Goal: Task Accomplishment & Management: Use online tool/utility

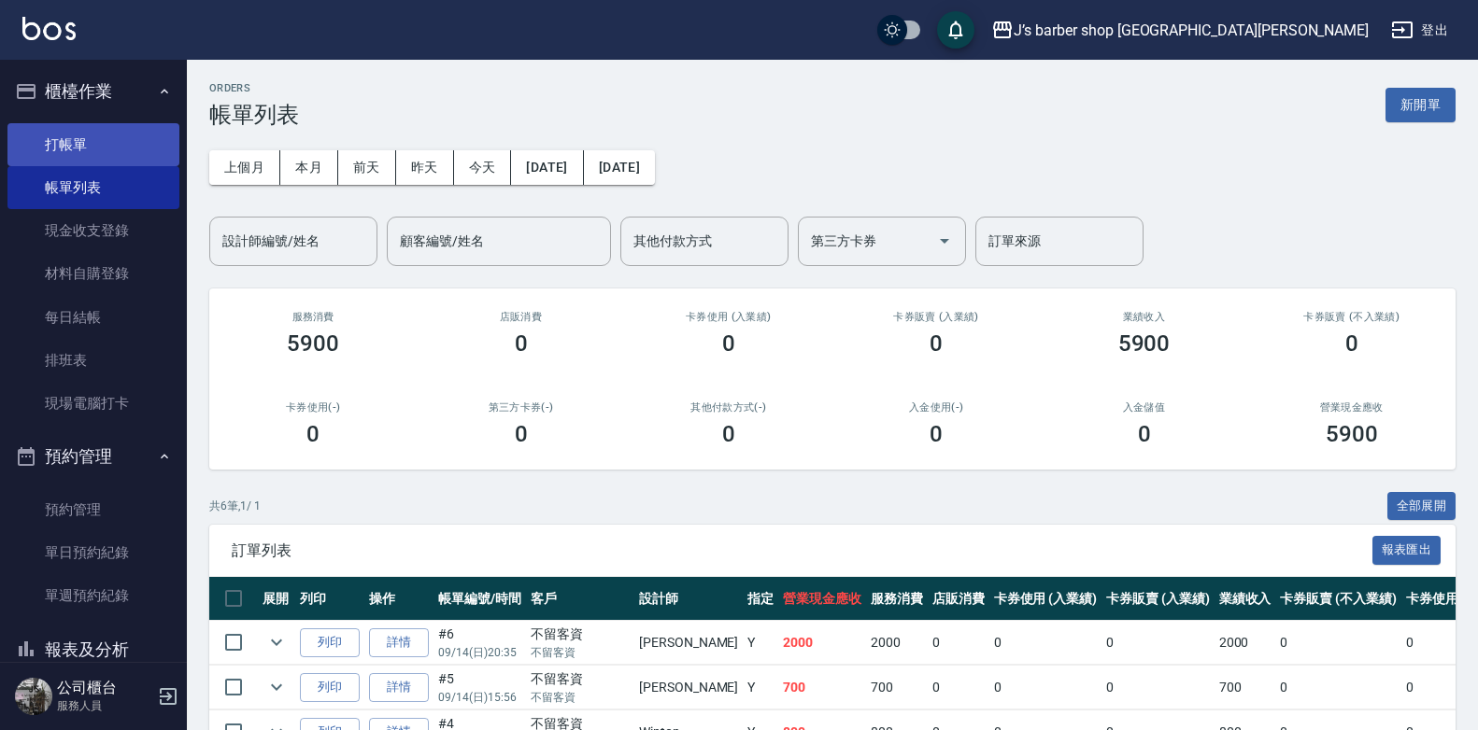
click at [73, 126] on link "打帳單" at bounding box center [93, 144] width 172 height 43
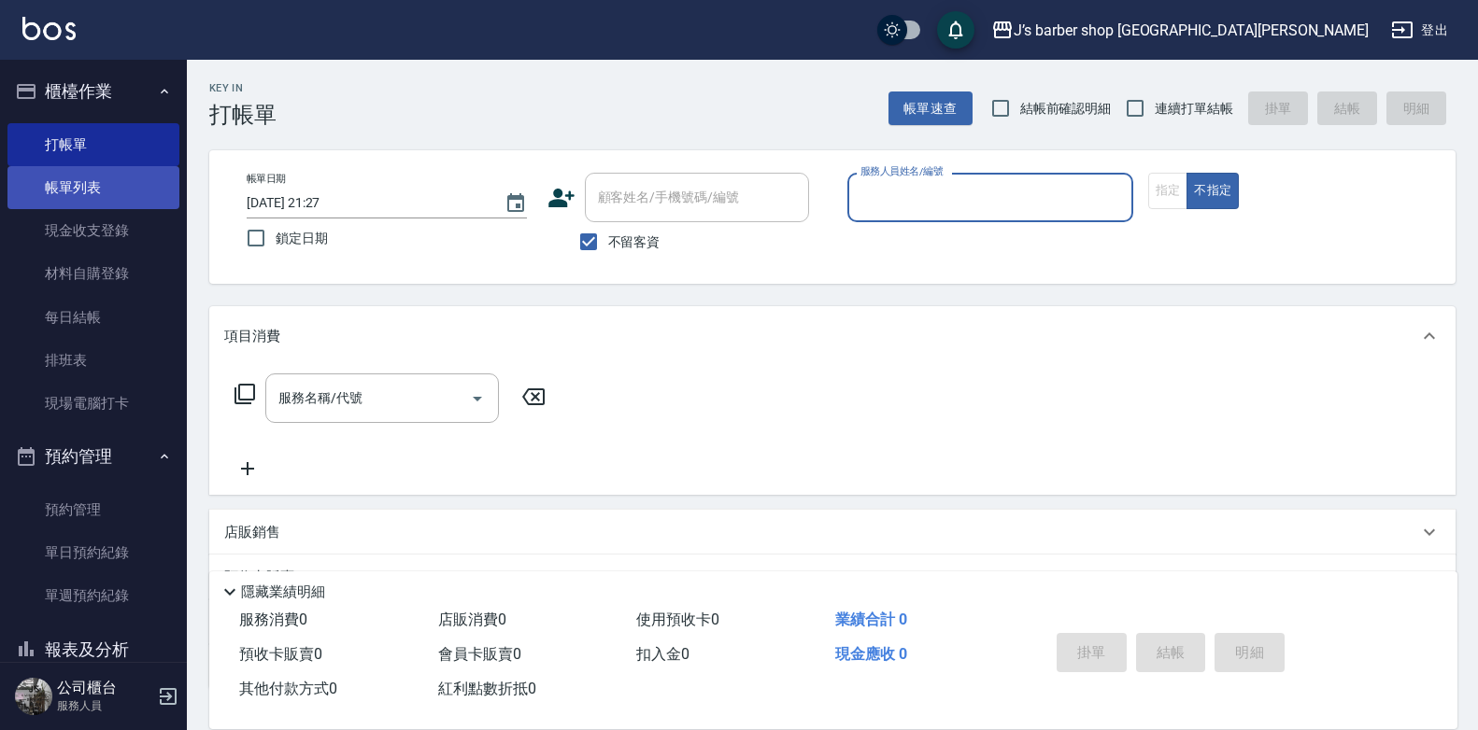
click at [107, 184] on link "帳單列表" at bounding box center [93, 187] width 172 height 43
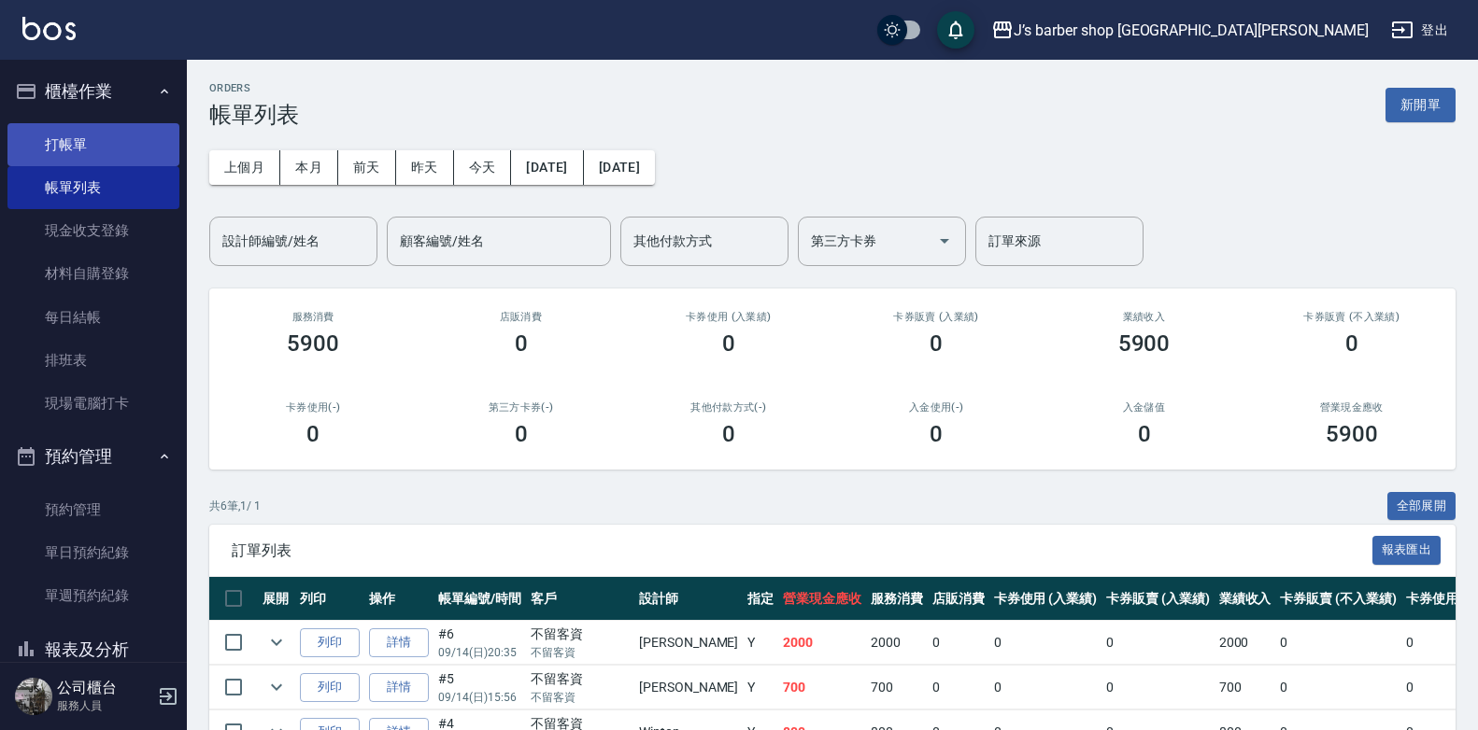
click at [93, 139] on link "打帳單" at bounding box center [93, 144] width 172 height 43
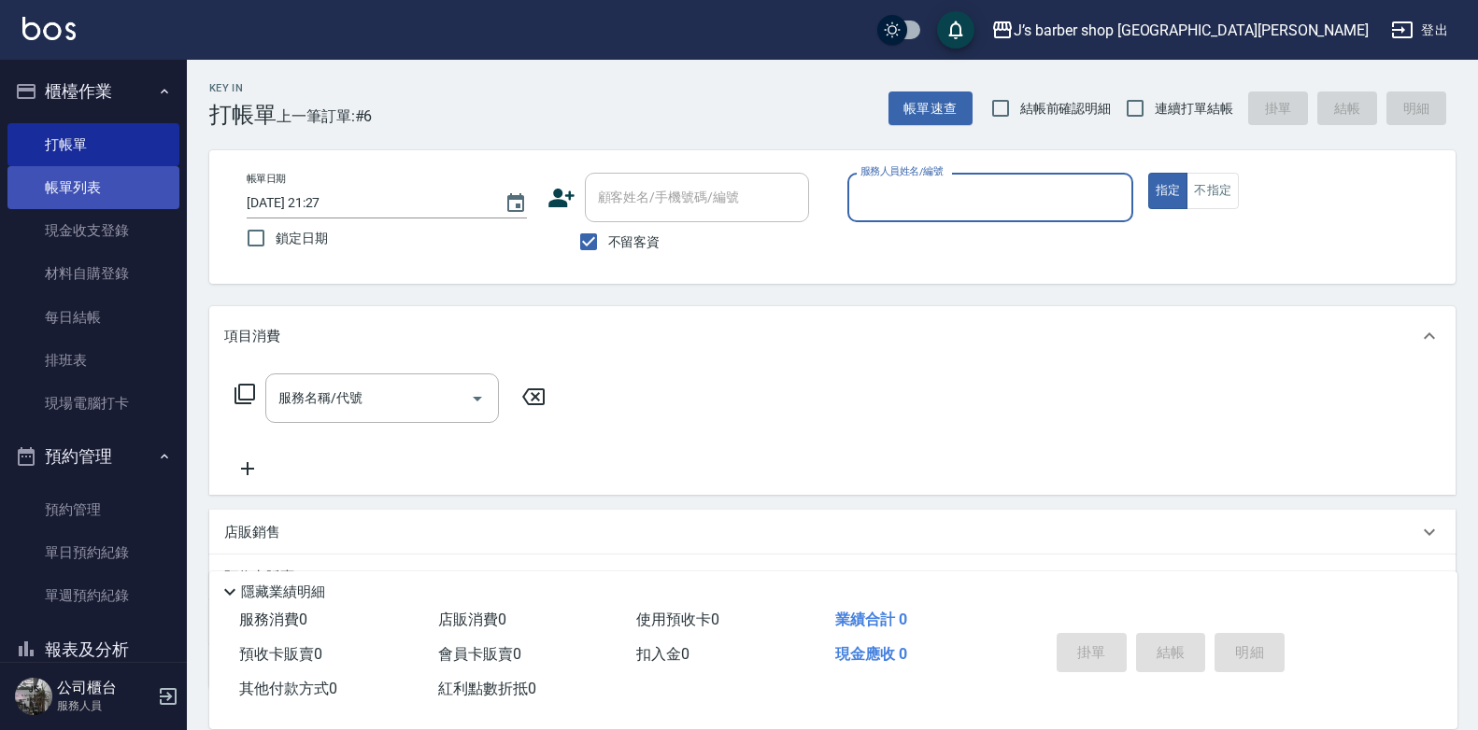
click at [106, 184] on link "帳單列表" at bounding box center [93, 187] width 172 height 43
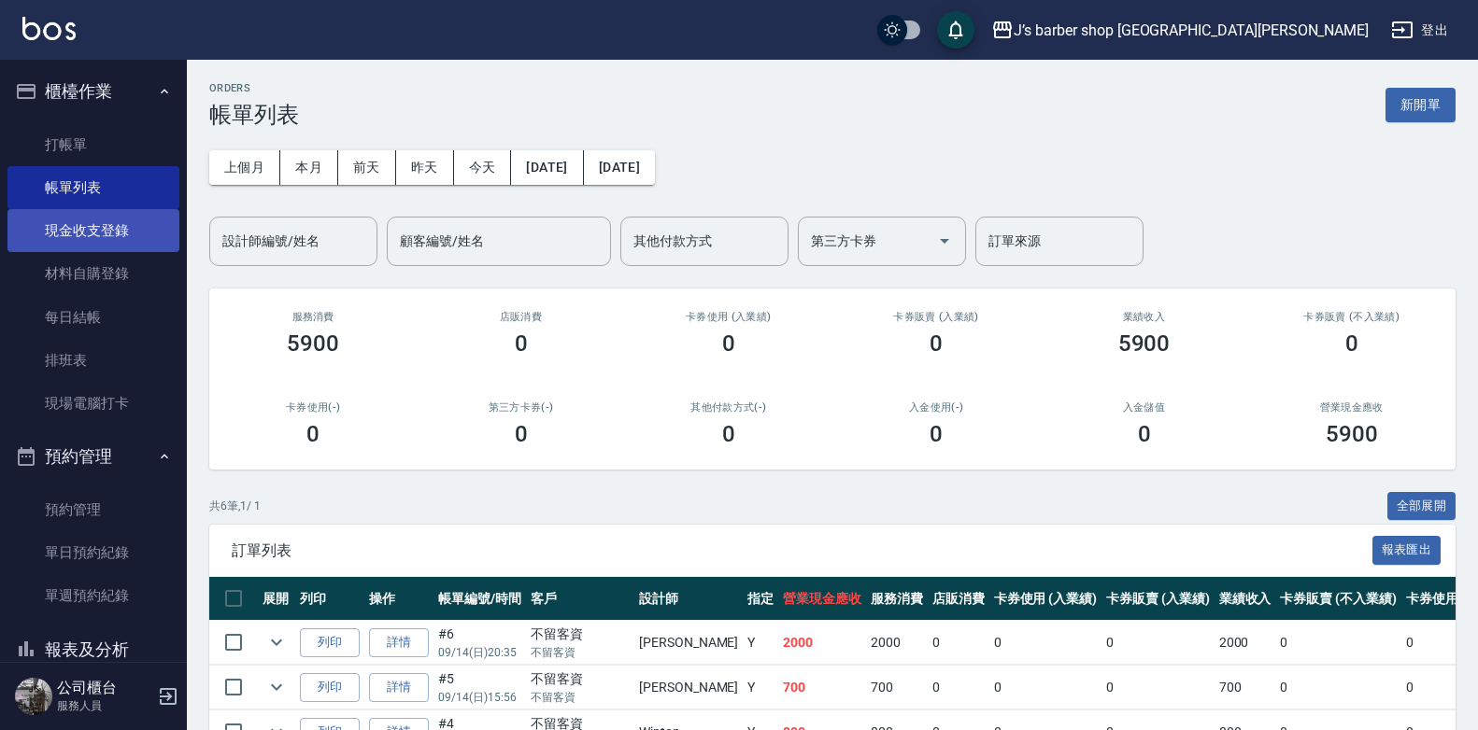
click at [121, 228] on link "現金收支登錄" at bounding box center [93, 230] width 172 height 43
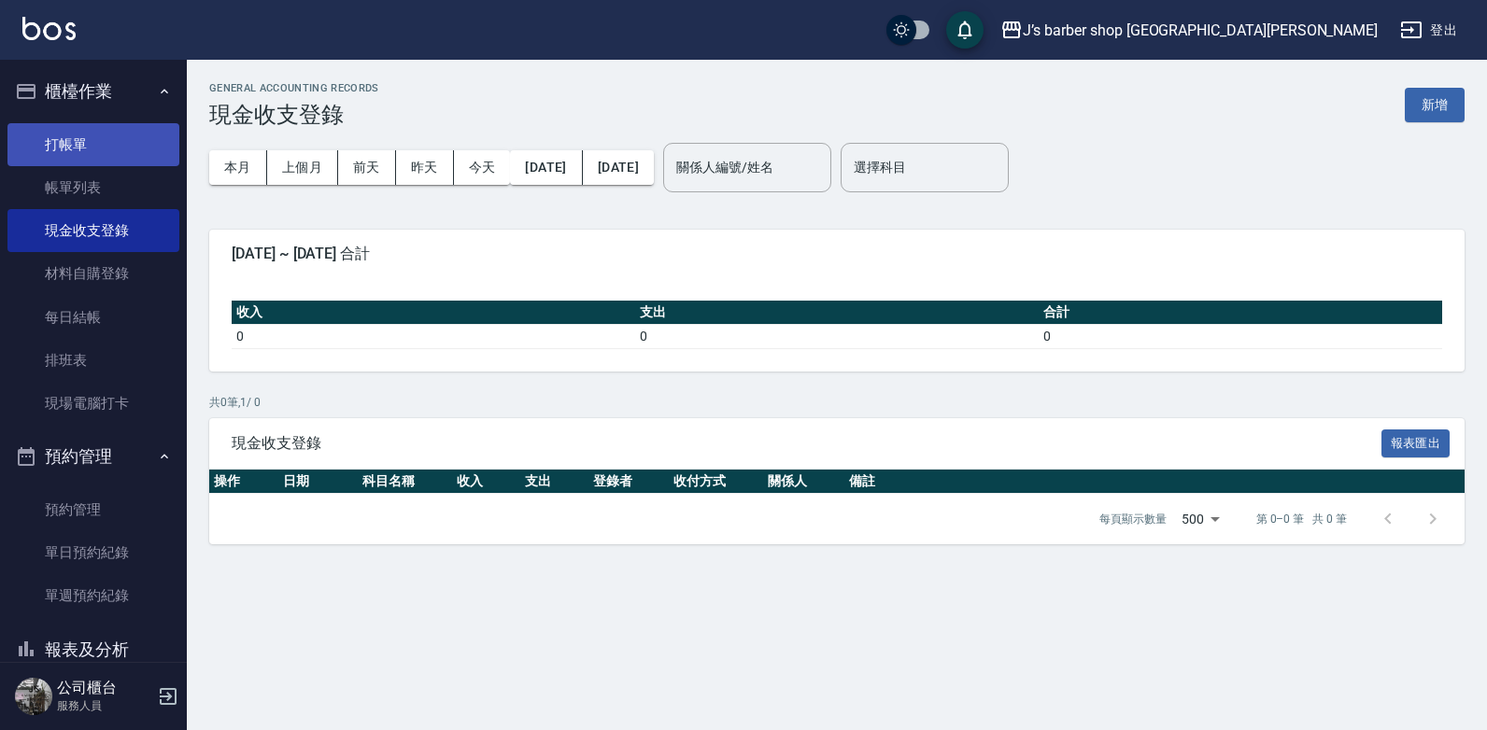
click at [92, 144] on link "打帳單" at bounding box center [93, 144] width 172 height 43
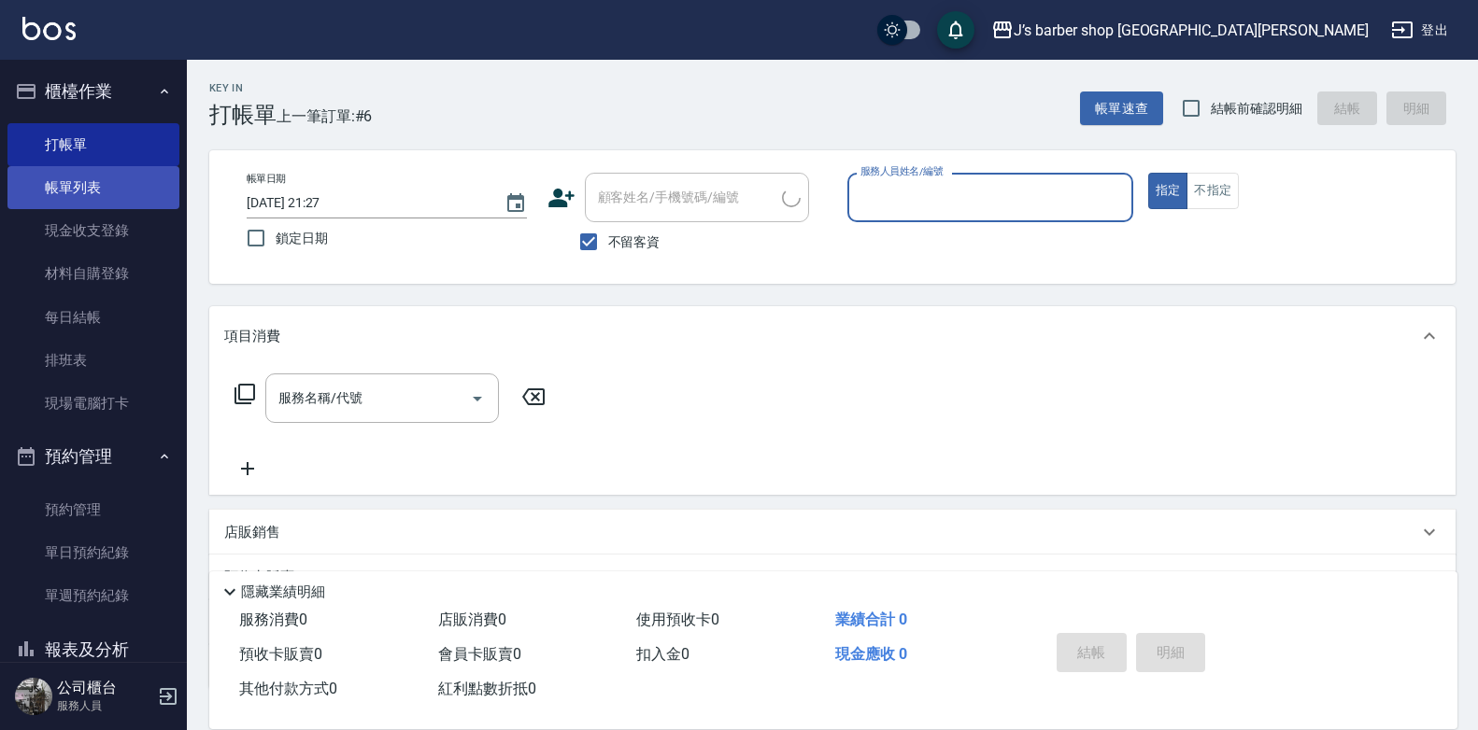
click at [96, 177] on link "帳單列表" at bounding box center [93, 187] width 172 height 43
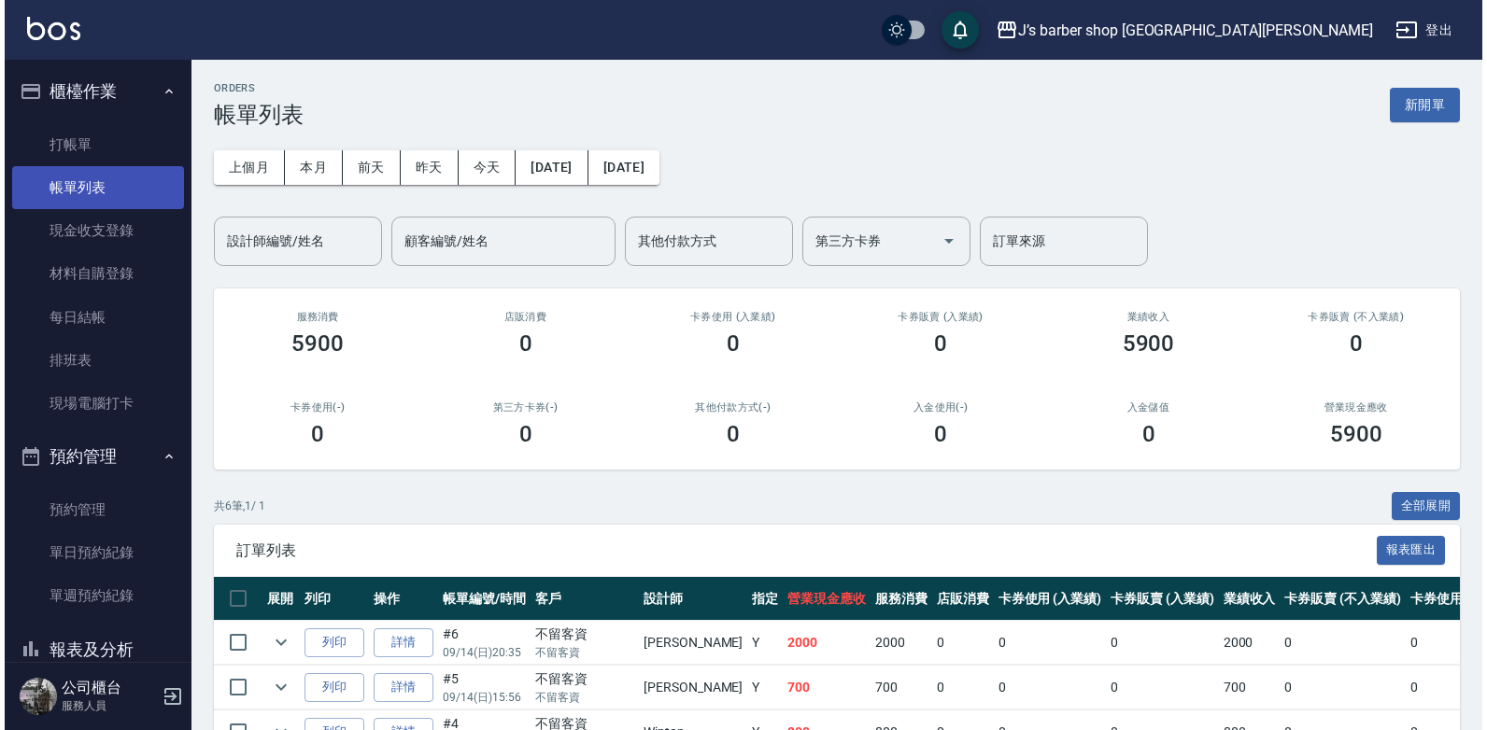
scroll to position [93, 0]
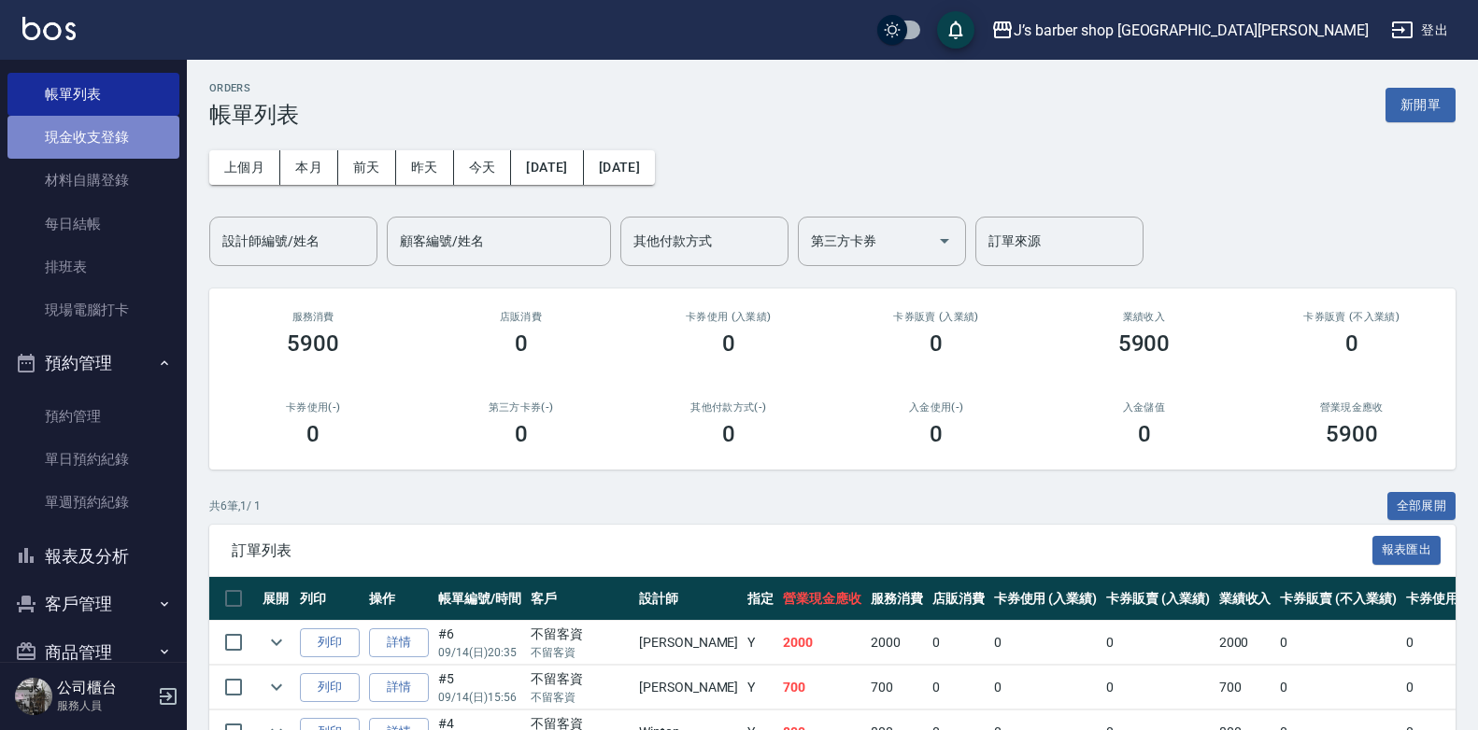
click at [126, 120] on link "現金收支登錄" at bounding box center [93, 137] width 172 height 43
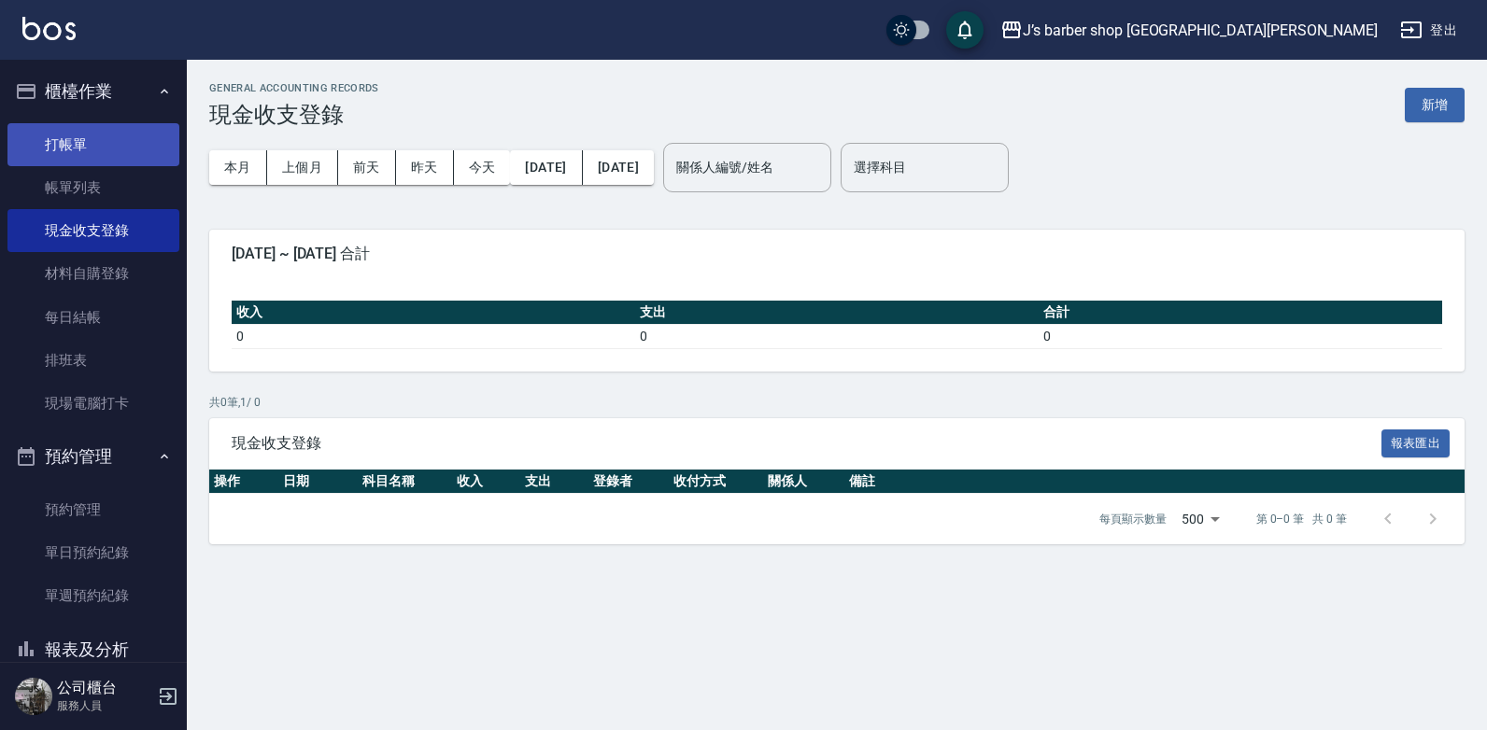
click at [138, 141] on link "打帳單" at bounding box center [93, 144] width 172 height 43
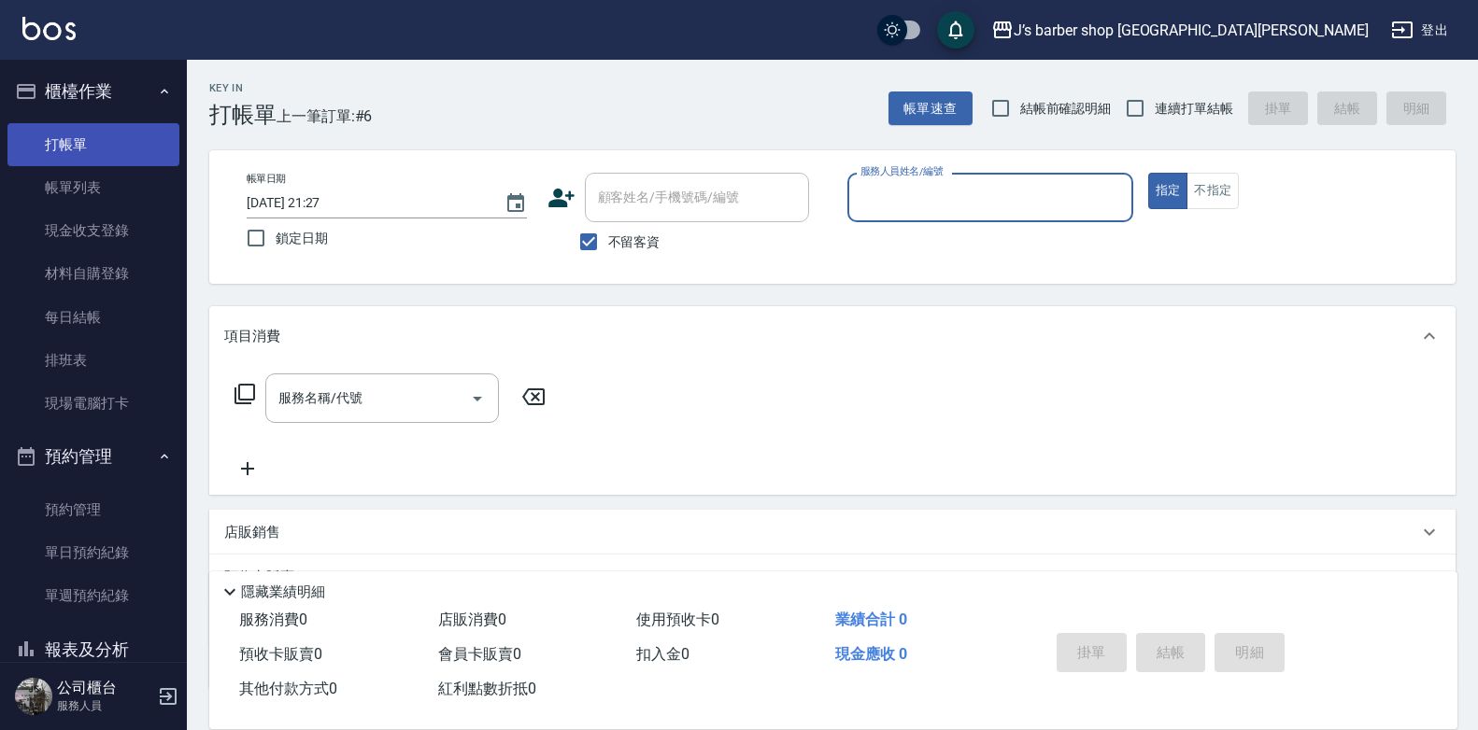
click at [110, 164] on link "打帳單" at bounding box center [93, 144] width 172 height 43
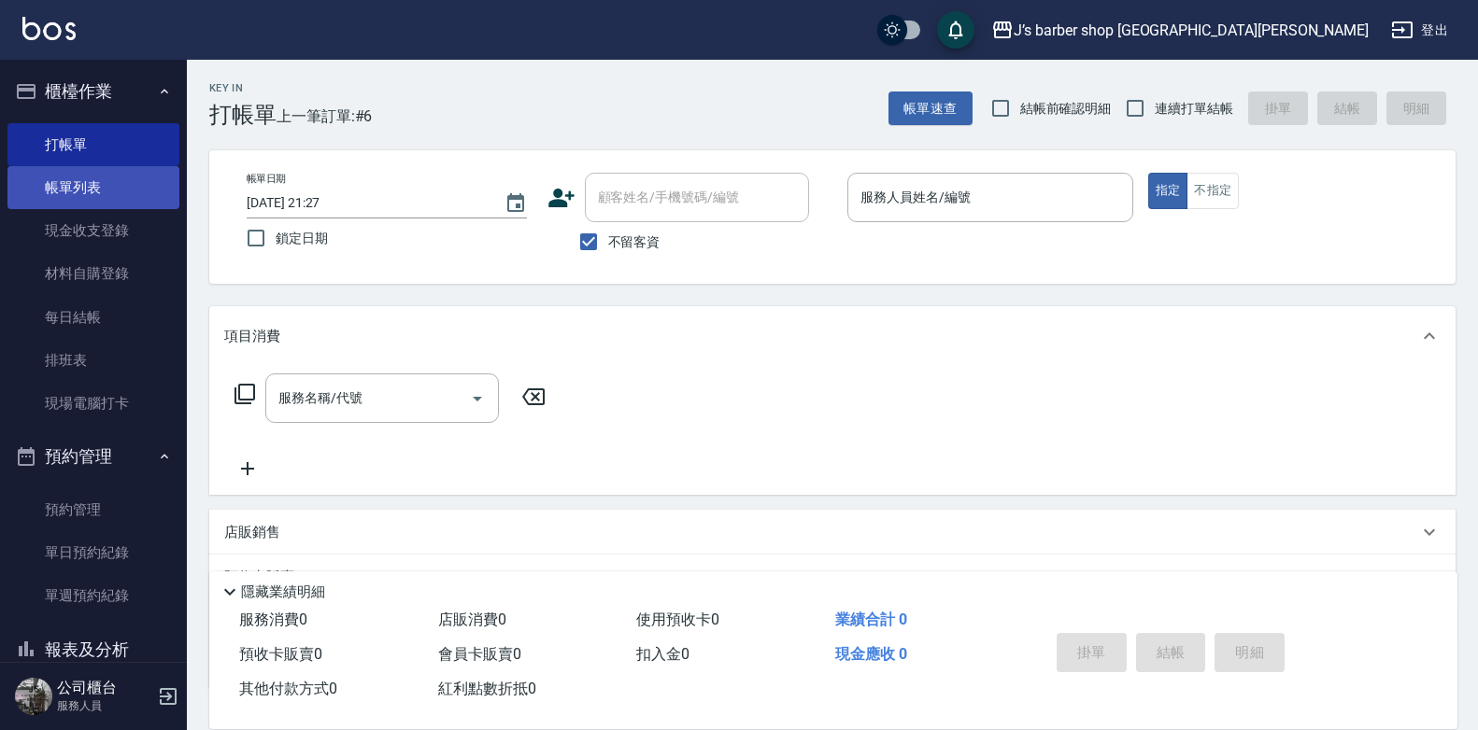
click at [110, 188] on link "帳單列表" at bounding box center [93, 187] width 172 height 43
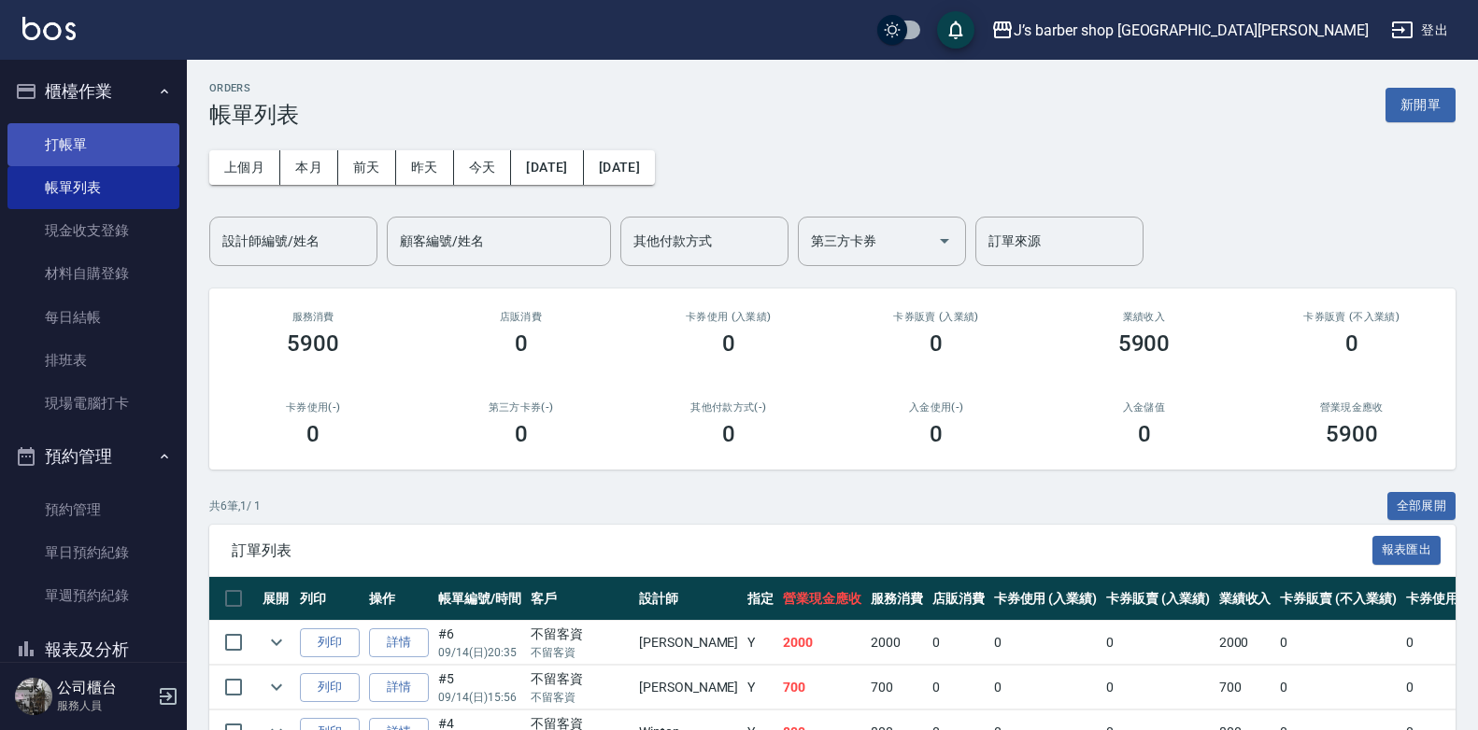
click at [76, 138] on link "打帳單" at bounding box center [93, 144] width 172 height 43
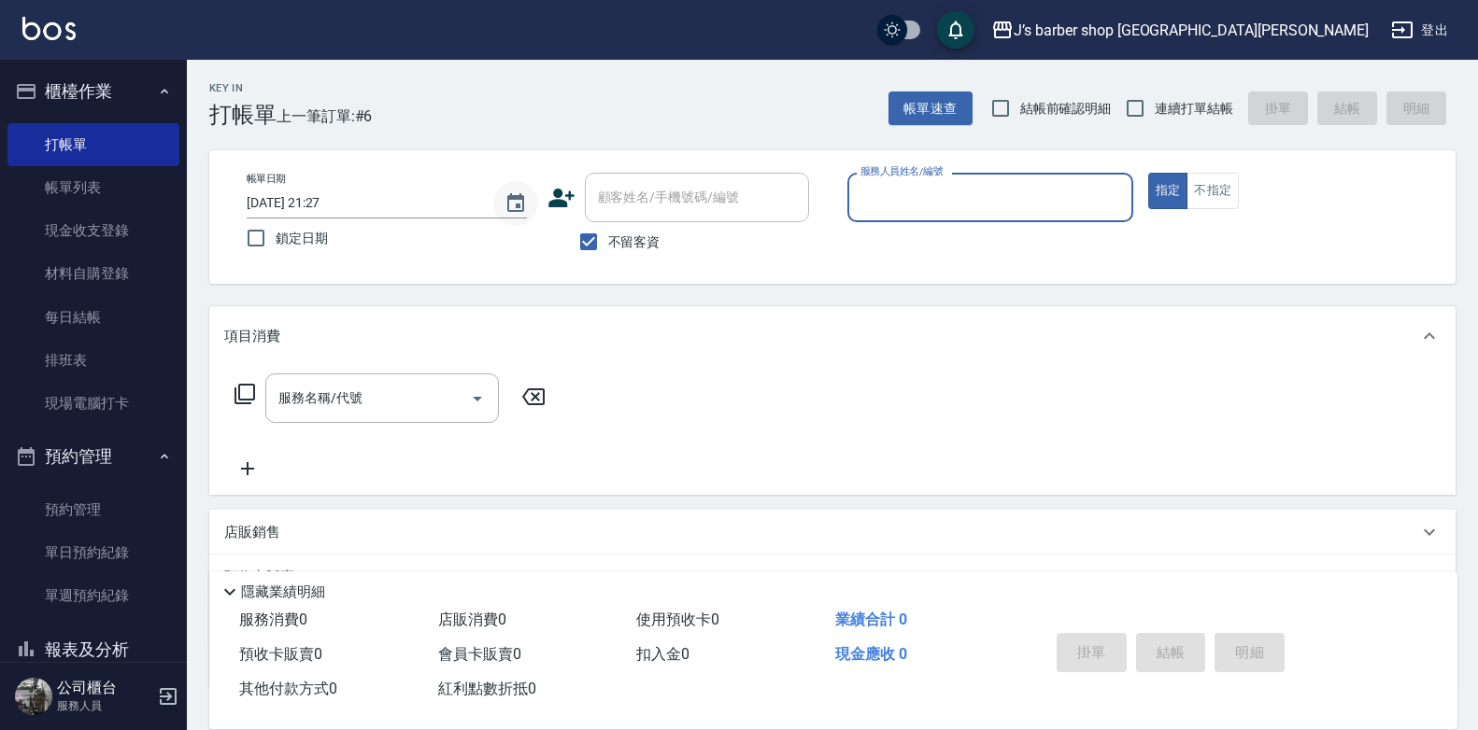
click at [512, 192] on icon "Choose date, selected date is 2025-09-14" at bounding box center [515, 203] width 22 height 22
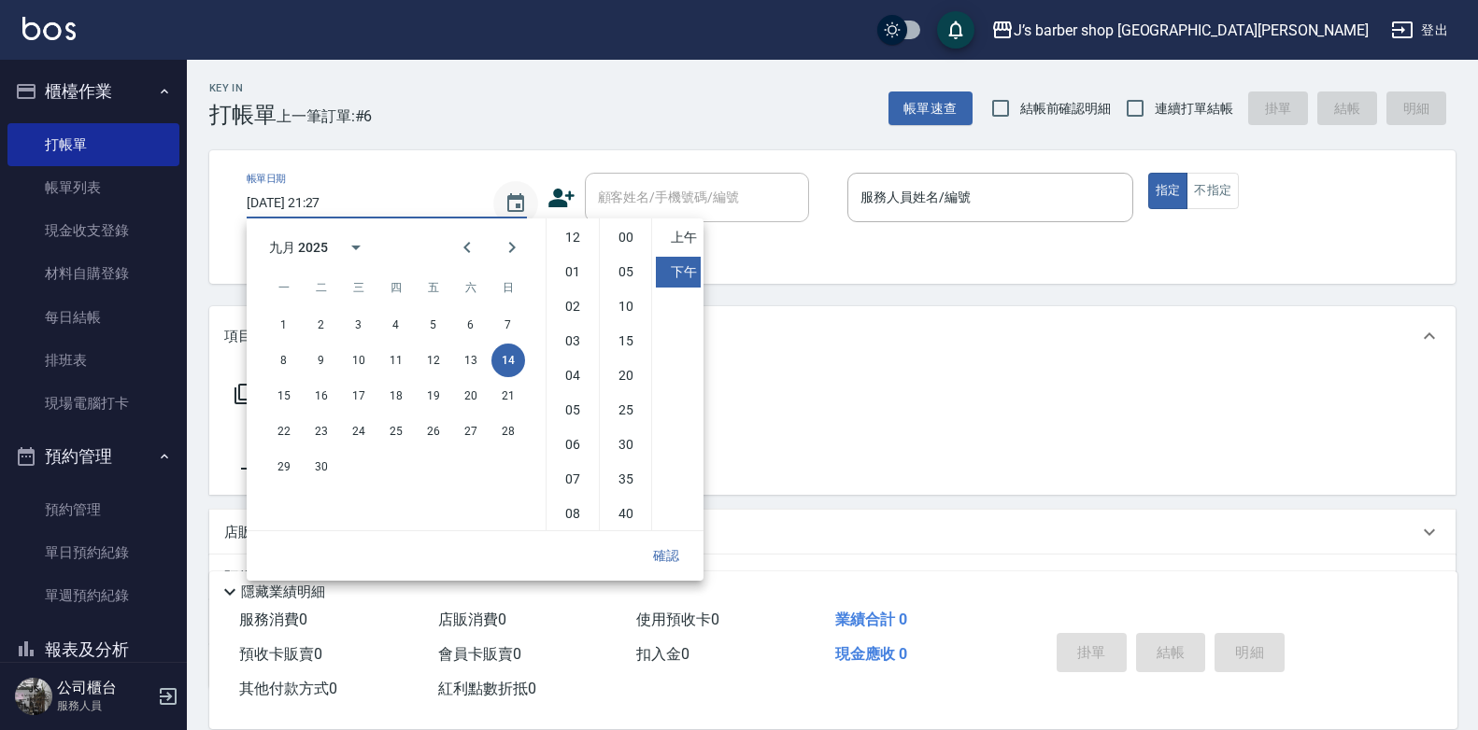
scroll to position [105, 0]
click at [41, 168] on link "帳單列表" at bounding box center [93, 187] width 172 height 43
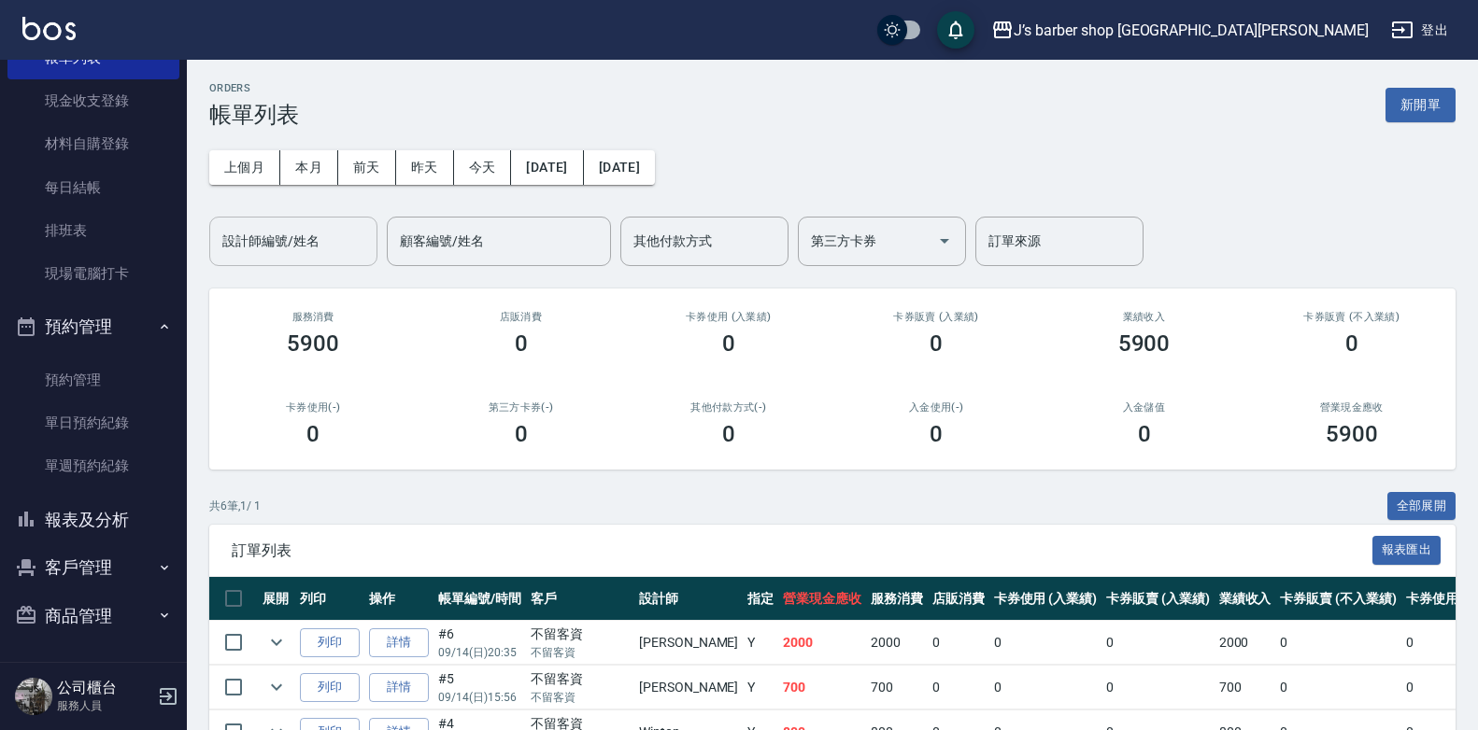
click at [335, 230] on input "設計師編號/姓名" at bounding box center [293, 241] width 151 height 33
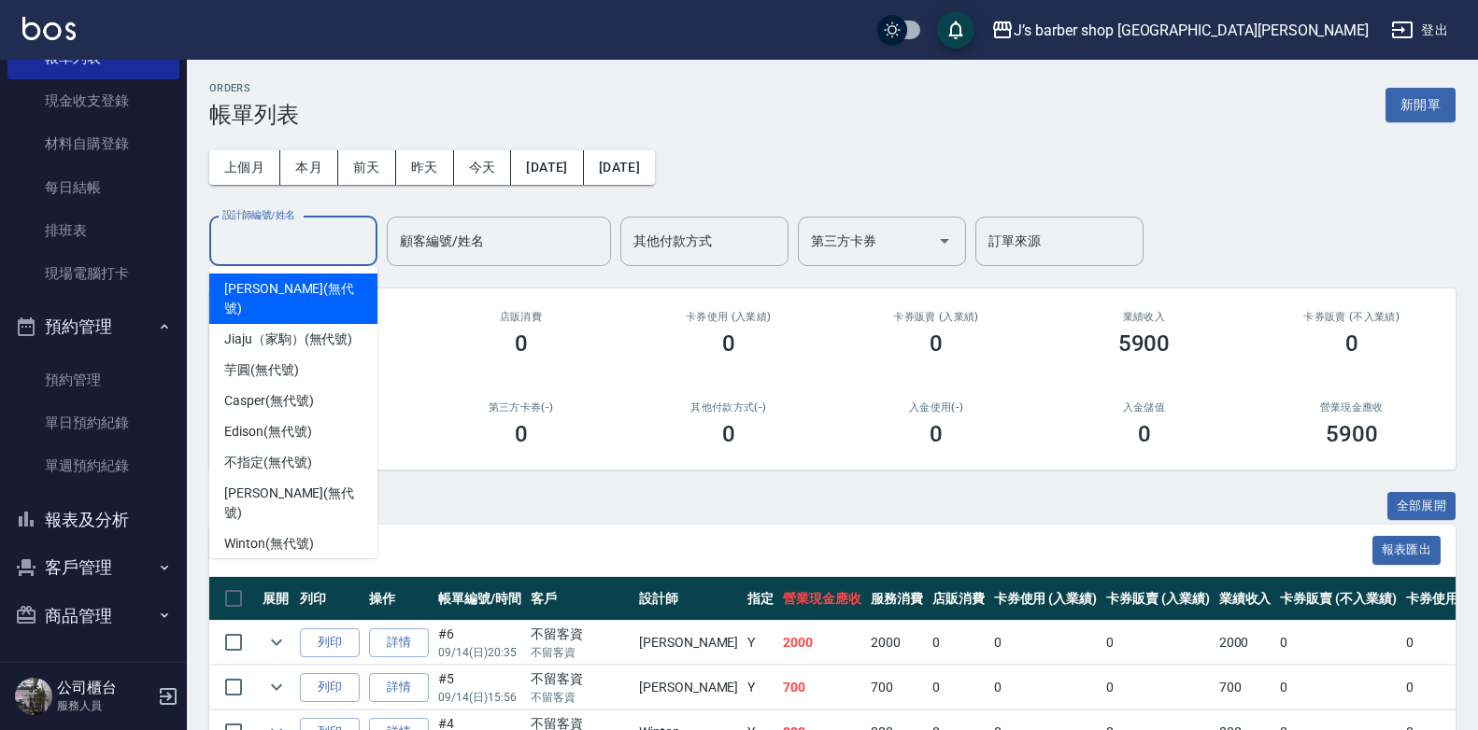
click at [317, 298] on div "[PERSON_NAME] (無代號)" at bounding box center [293, 299] width 168 height 50
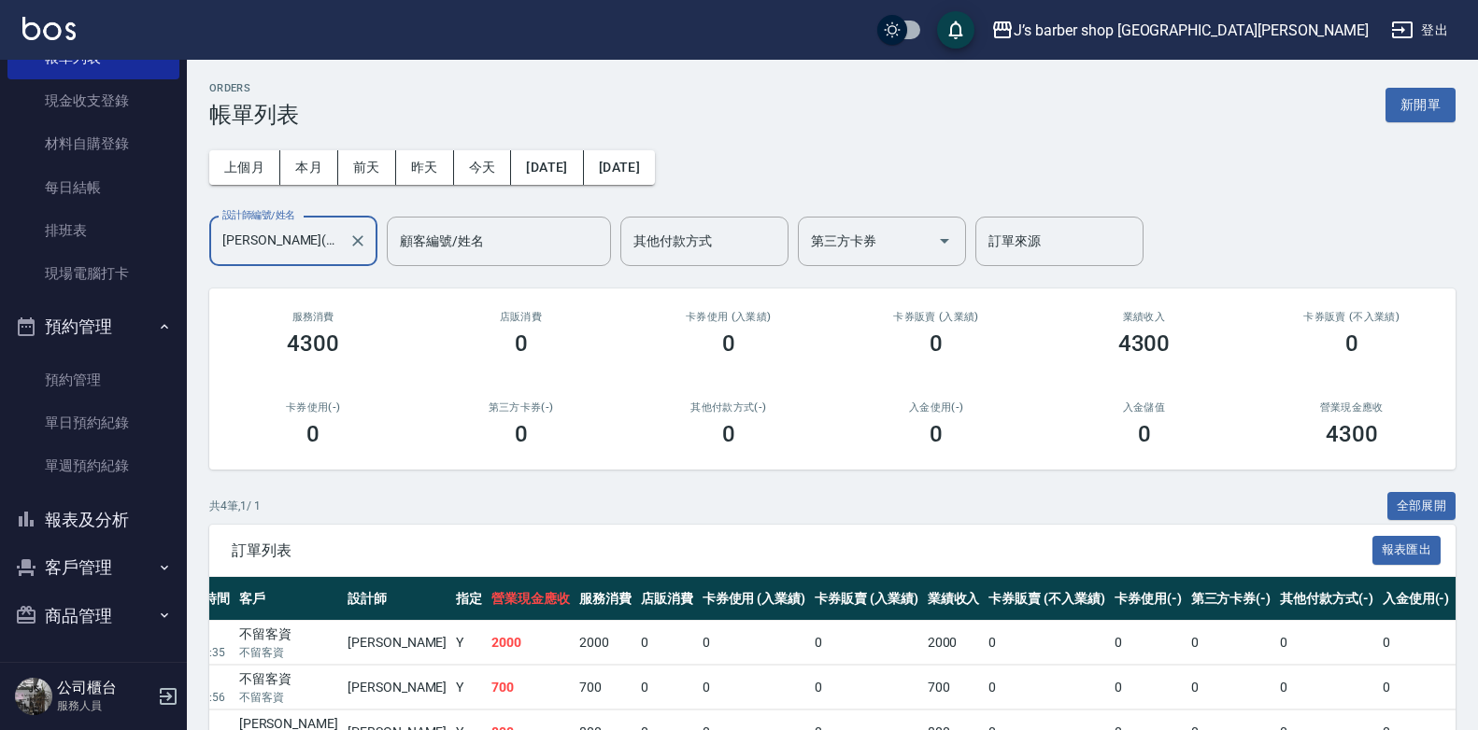
click at [284, 234] on input "[PERSON_NAME](無代號)" at bounding box center [279, 241] width 123 height 33
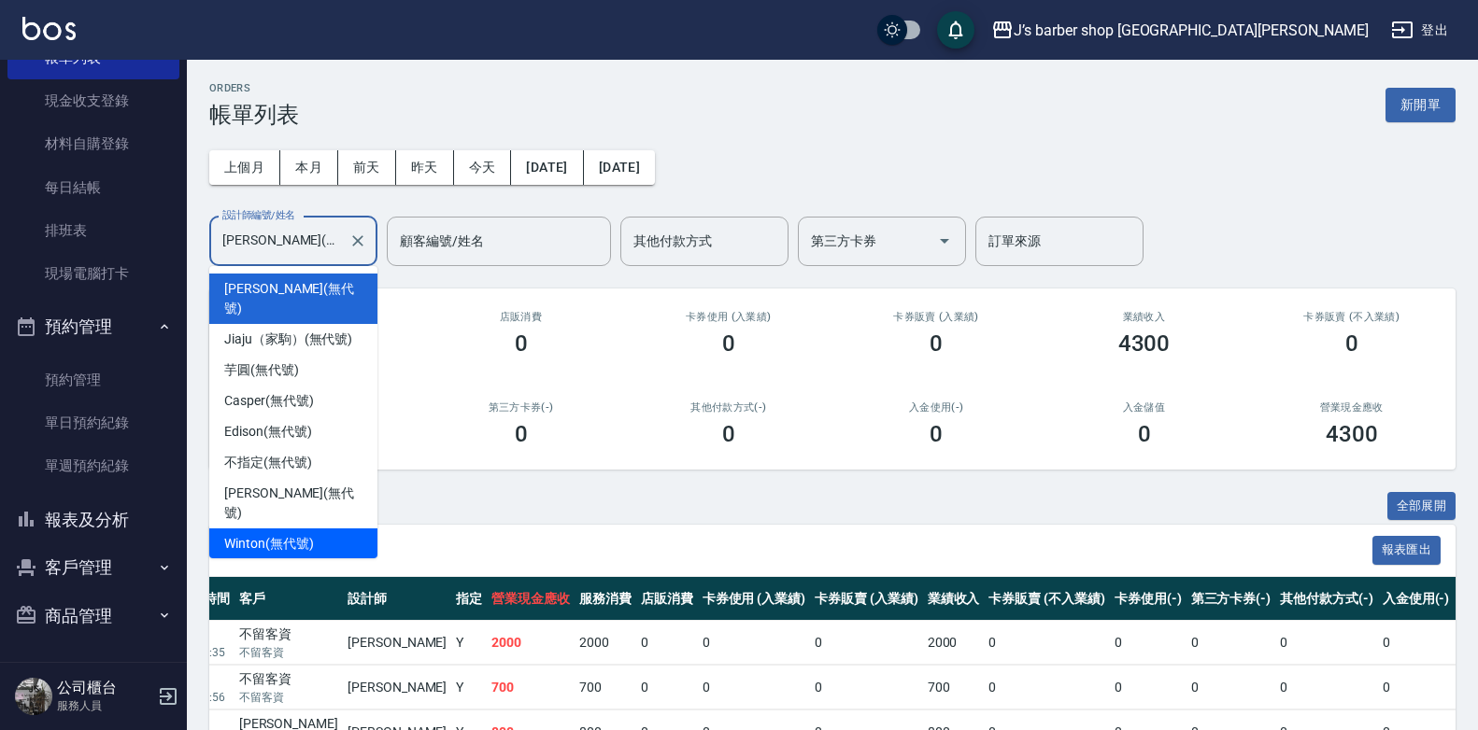
click at [256, 534] on span "Winton (無代號)" at bounding box center [268, 544] width 89 height 20
type input "Winton(無代號)"
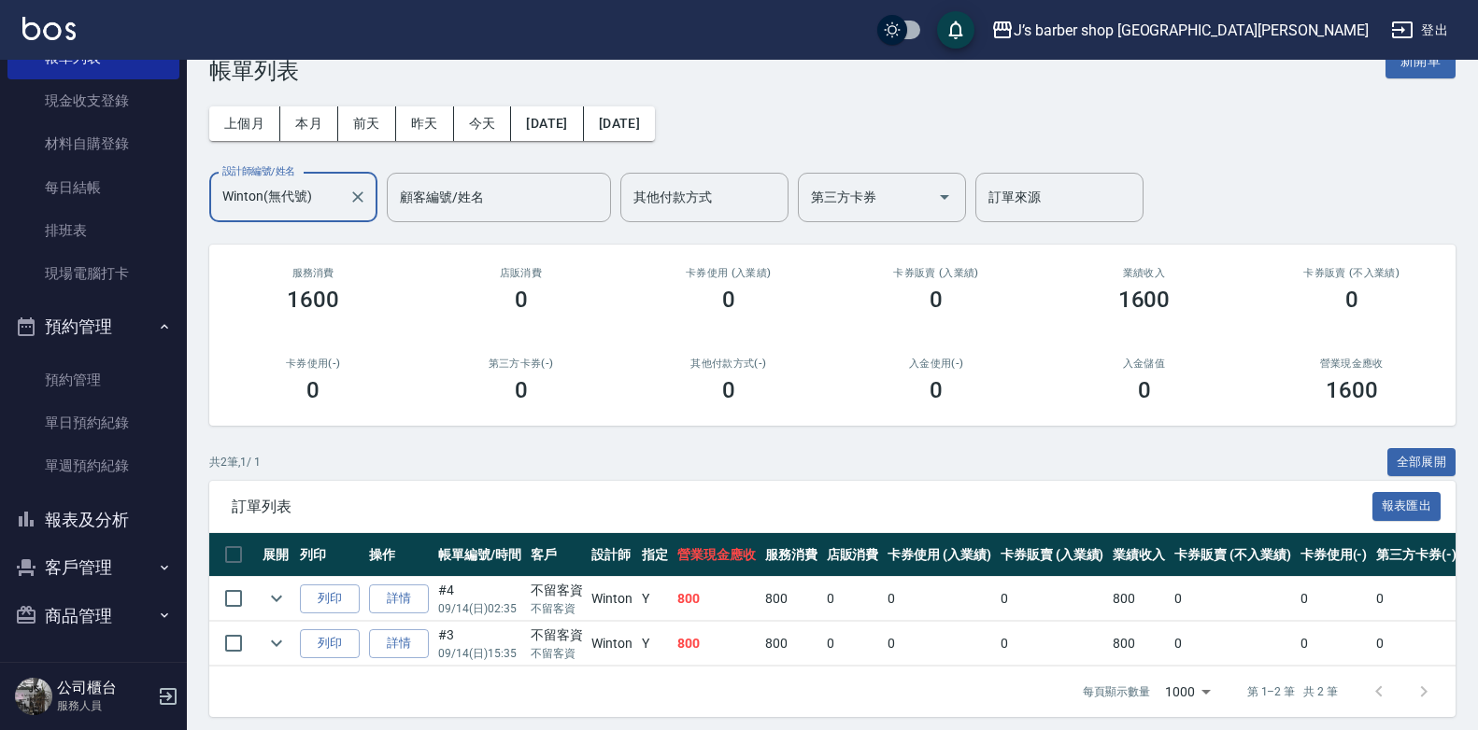
scroll to position [67, 0]
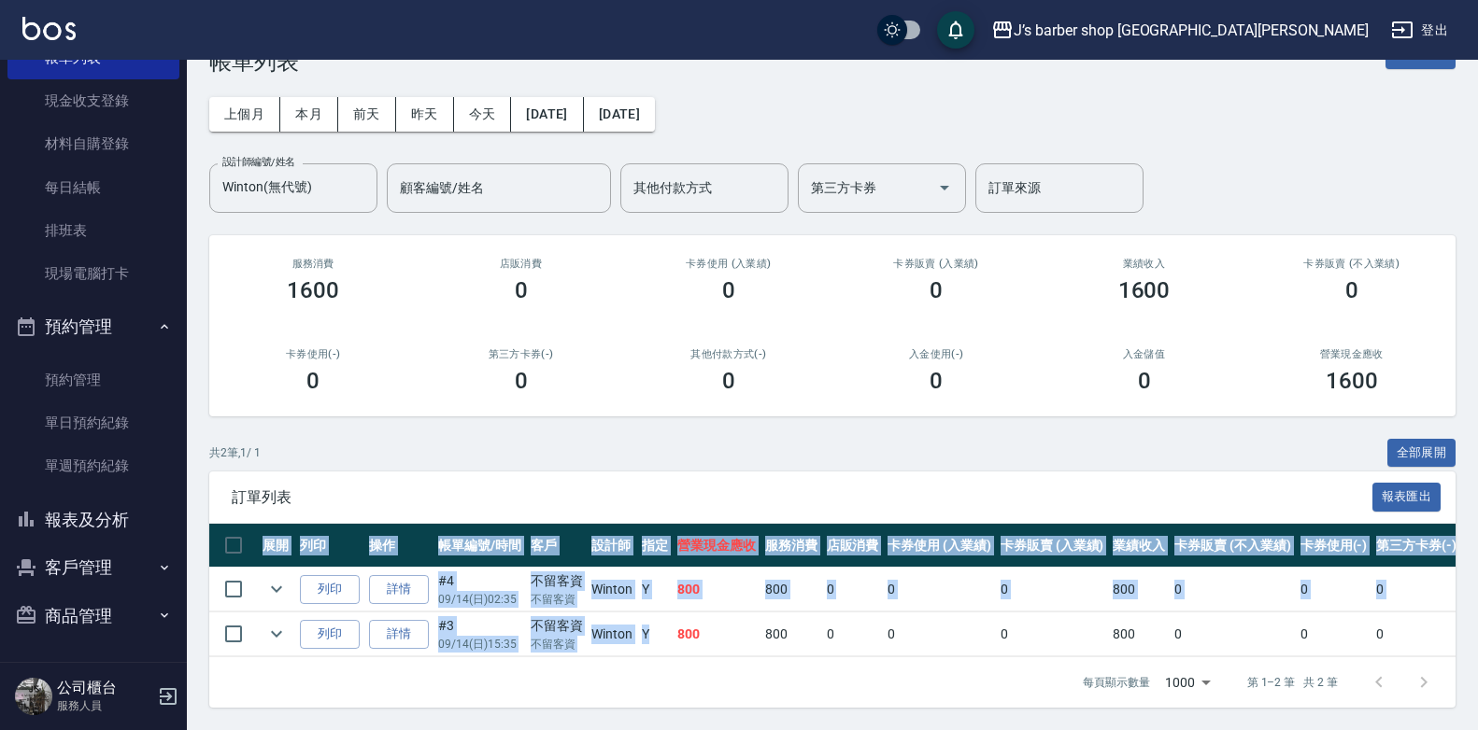
drag, startPoint x: 650, startPoint y: 639, endPoint x: 661, endPoint y: 654, distance: 18.7
click at [661, 654] on div "展開 列印 操作 帳單編號/時間 客戶 設計師 指定 營業現金應收 服務消費 店販消費 卡券使用 (入業績) 卡券販賣 (入業績) 業績收入 卡券販賣 (不入…" at bounding box center [832, 591] width 1246 height 134
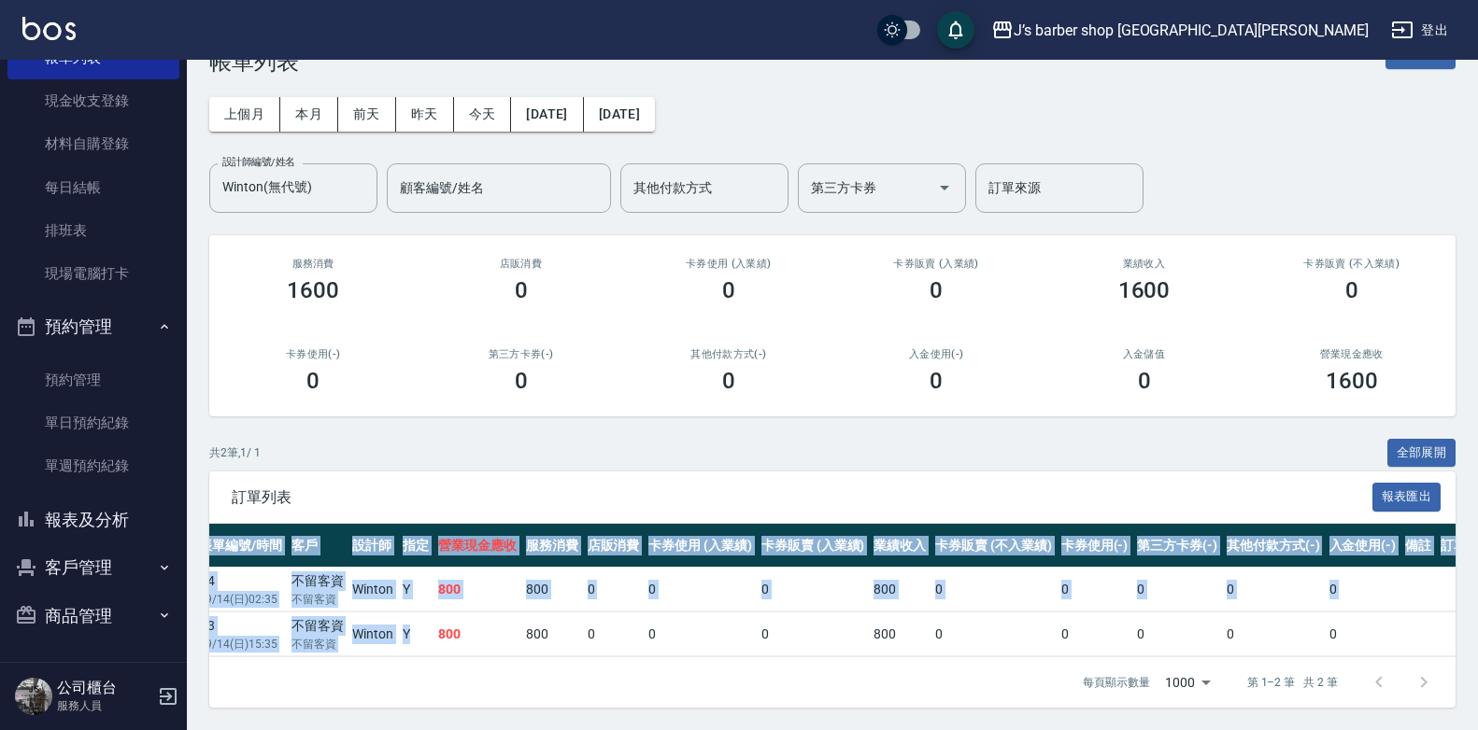
scroll to position [0, 279]
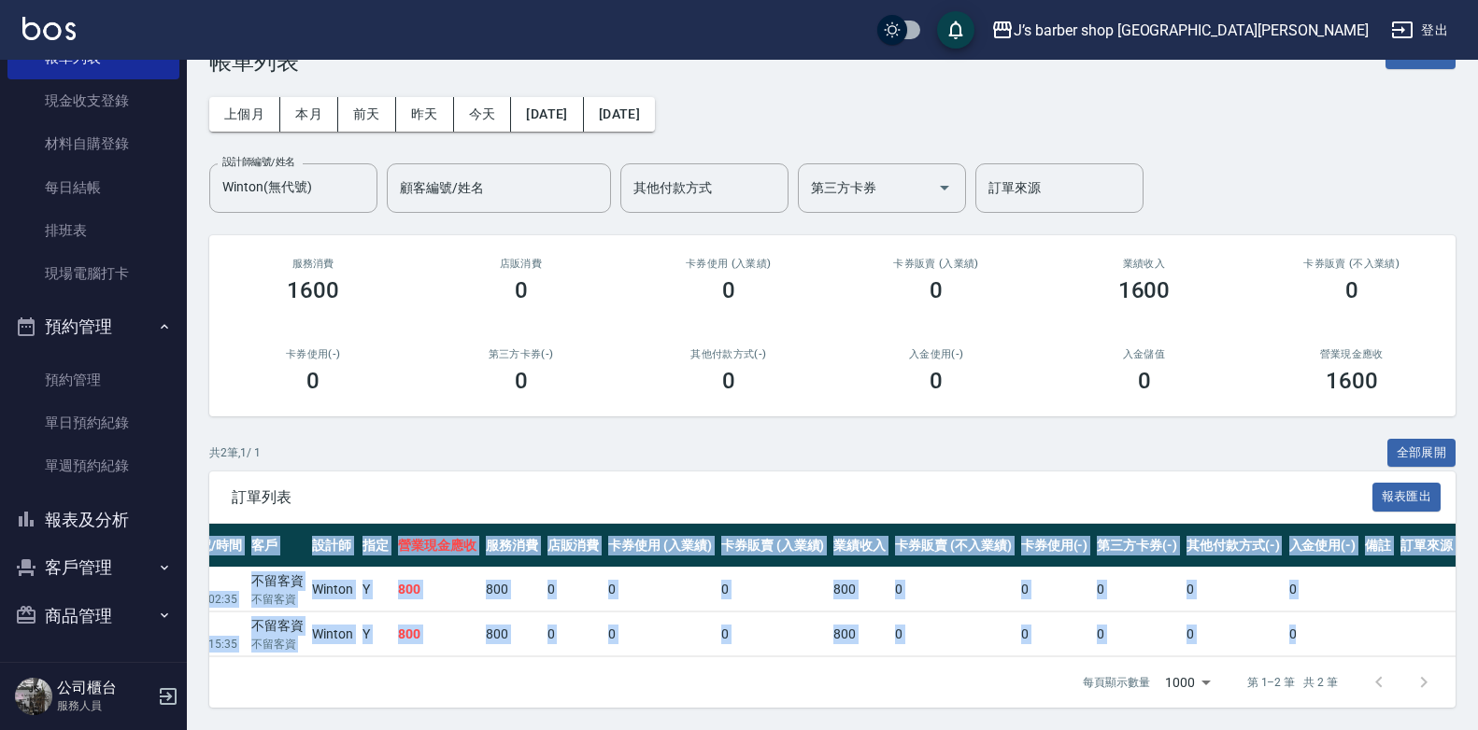
drag, startPoint x: 1145, startPoint y: 642, endPoint x: 1156, endPoint y: 644, distance: 11.6
click at [1156, 644] on div "展開 列印 操作 帳單編號/時間 客戶 設計師 指定 營業現金應收 服務消費 店販消費 卡券使用 (入業績) 卡券販賣 (入業績) 業績收入 卡券販賣 (不入…" at bounding box center [832, 591] width 1246 height 134
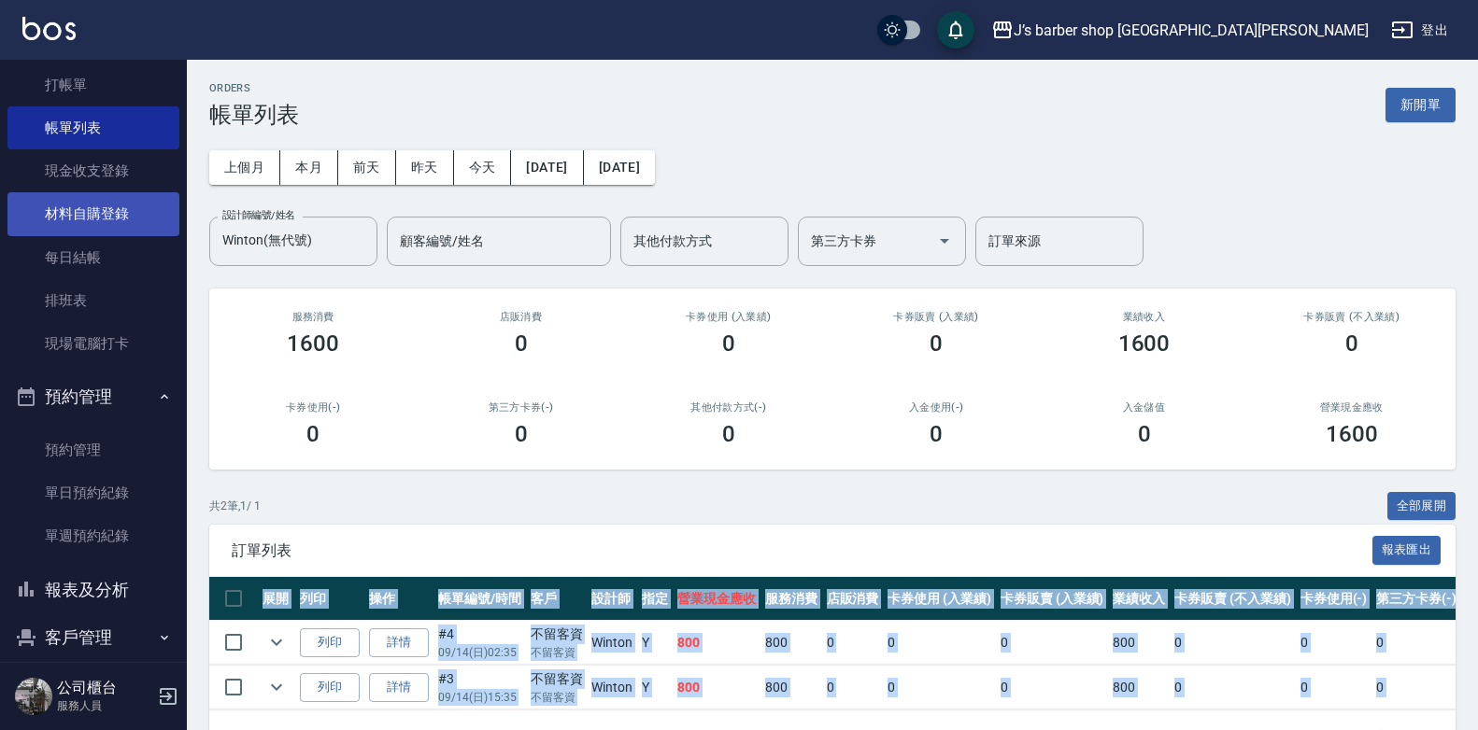
scroll to position [0, 0]
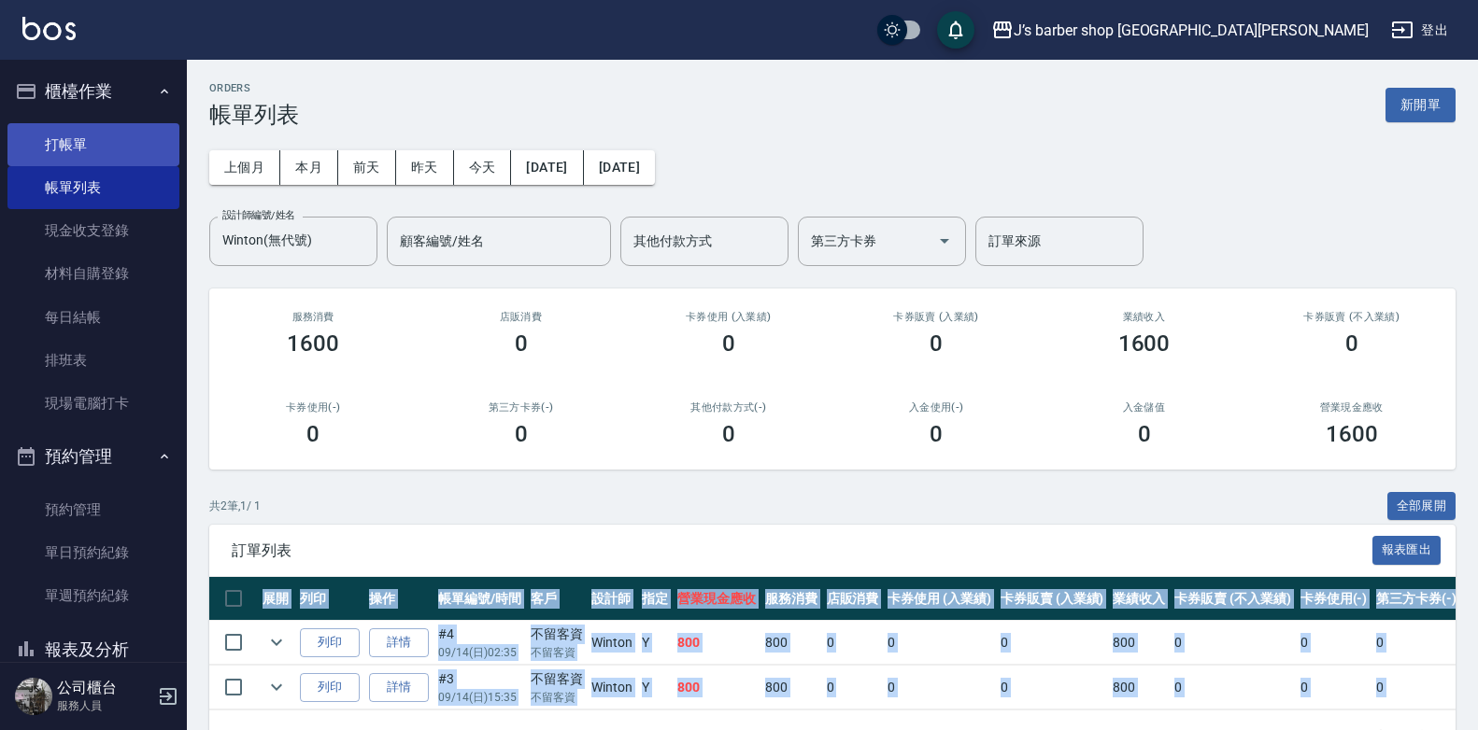
click at [79, 137] on link "打帳單" at bounding box center [93, 144] width 172 height 43
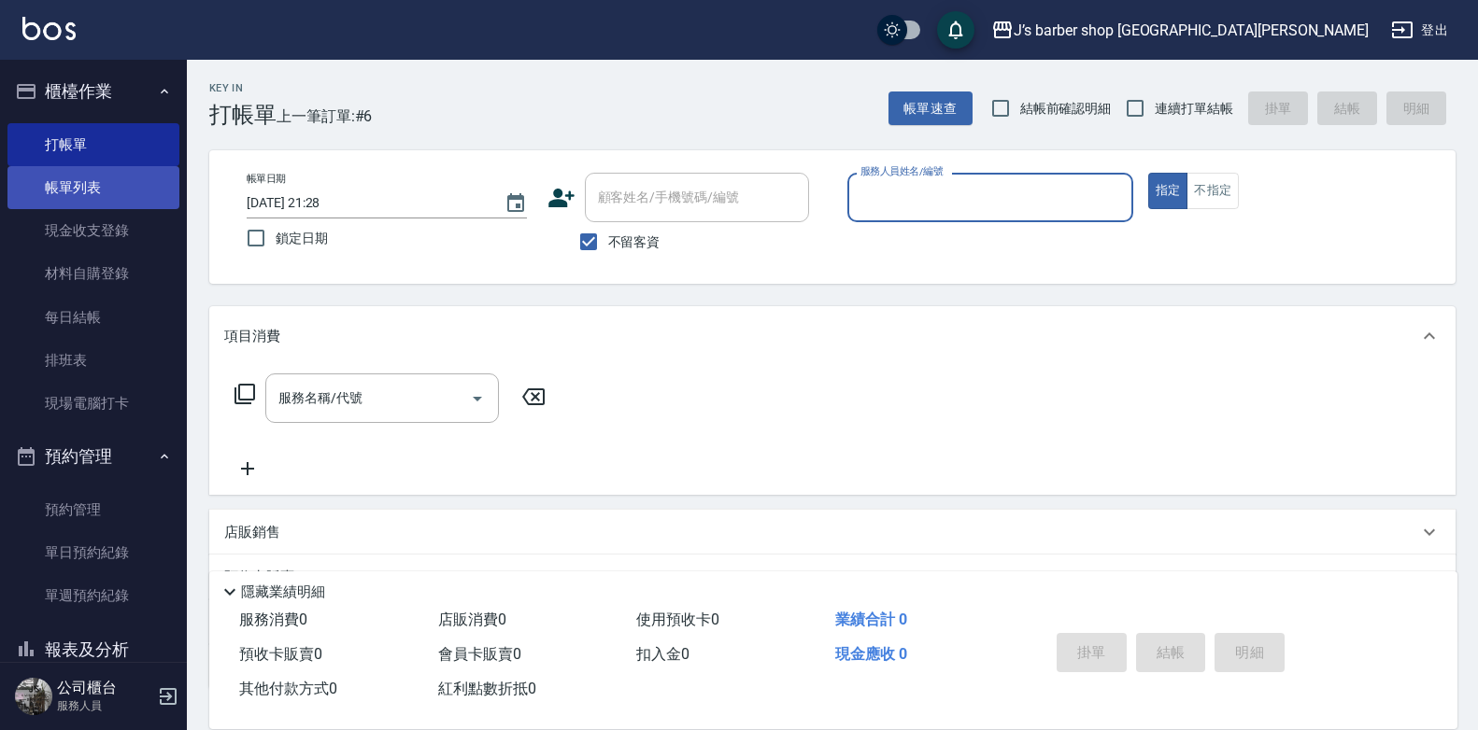
click at [102, 177] on link "帳單列表" at bounding box center [93, 187] width 172 height 43
